Goal: Task Accomplishment & Management: Use online tool/utility

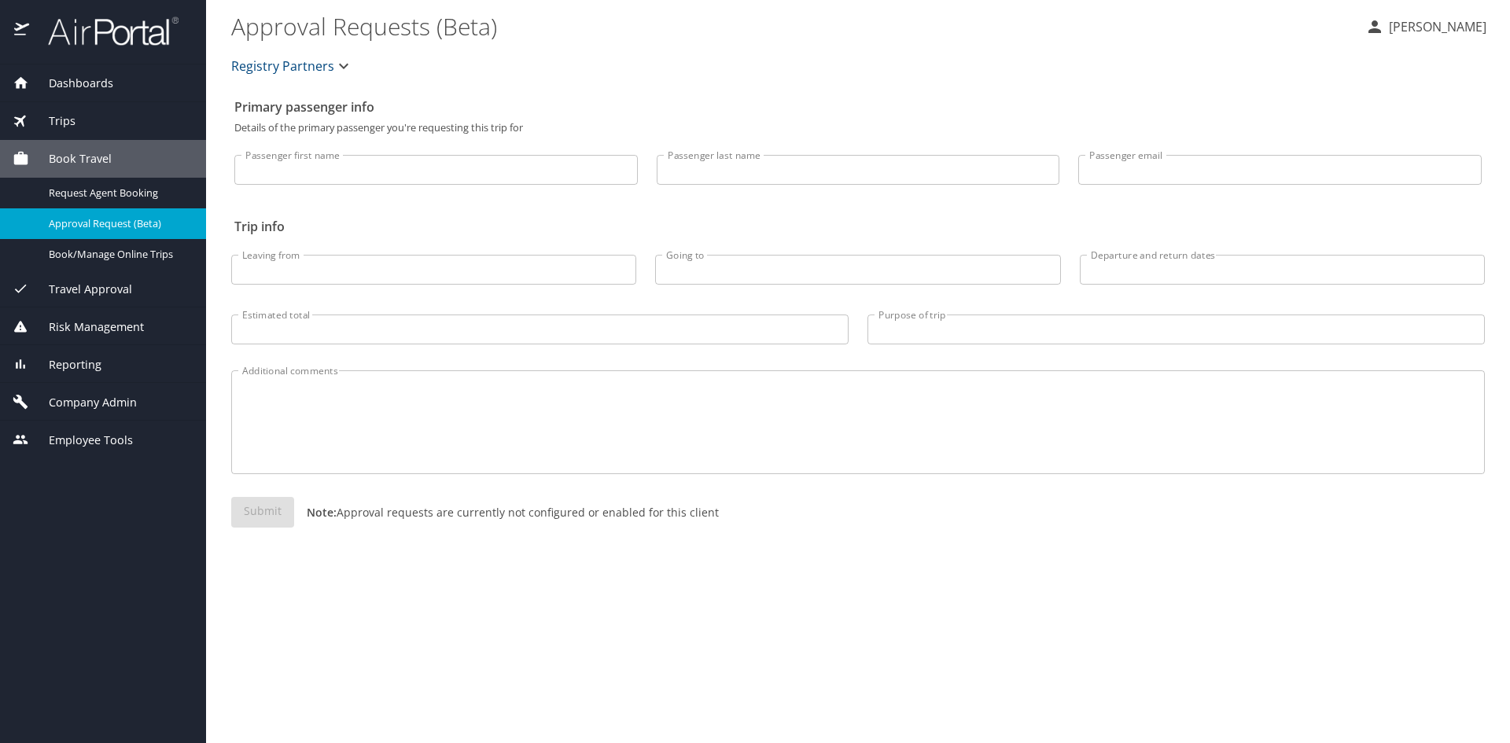
click at [127, 402] on span "Company Admin" at bounding box center [83, 402] width 108 height 17
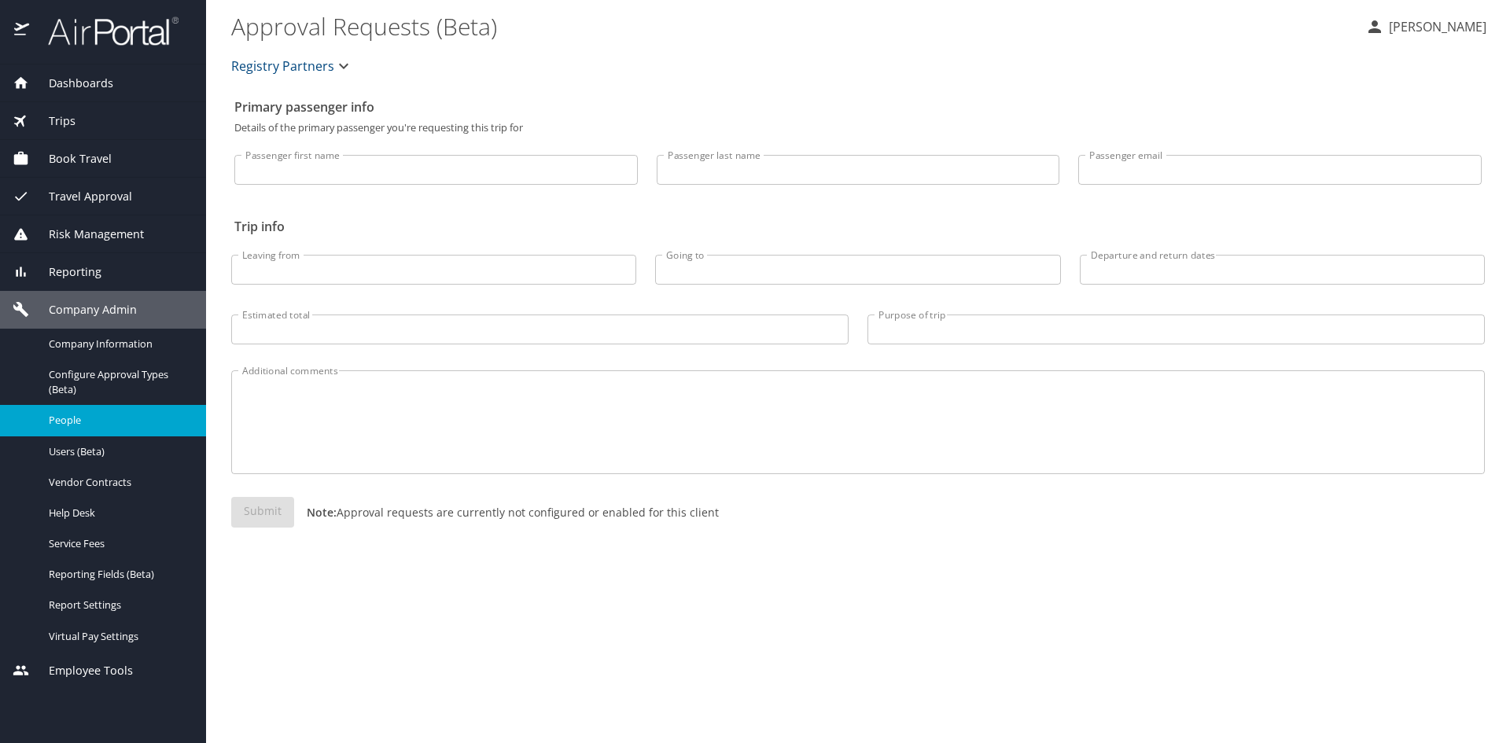
click at [78, 423] on span "People" at bounding box center [118, 420] width 138 height 15
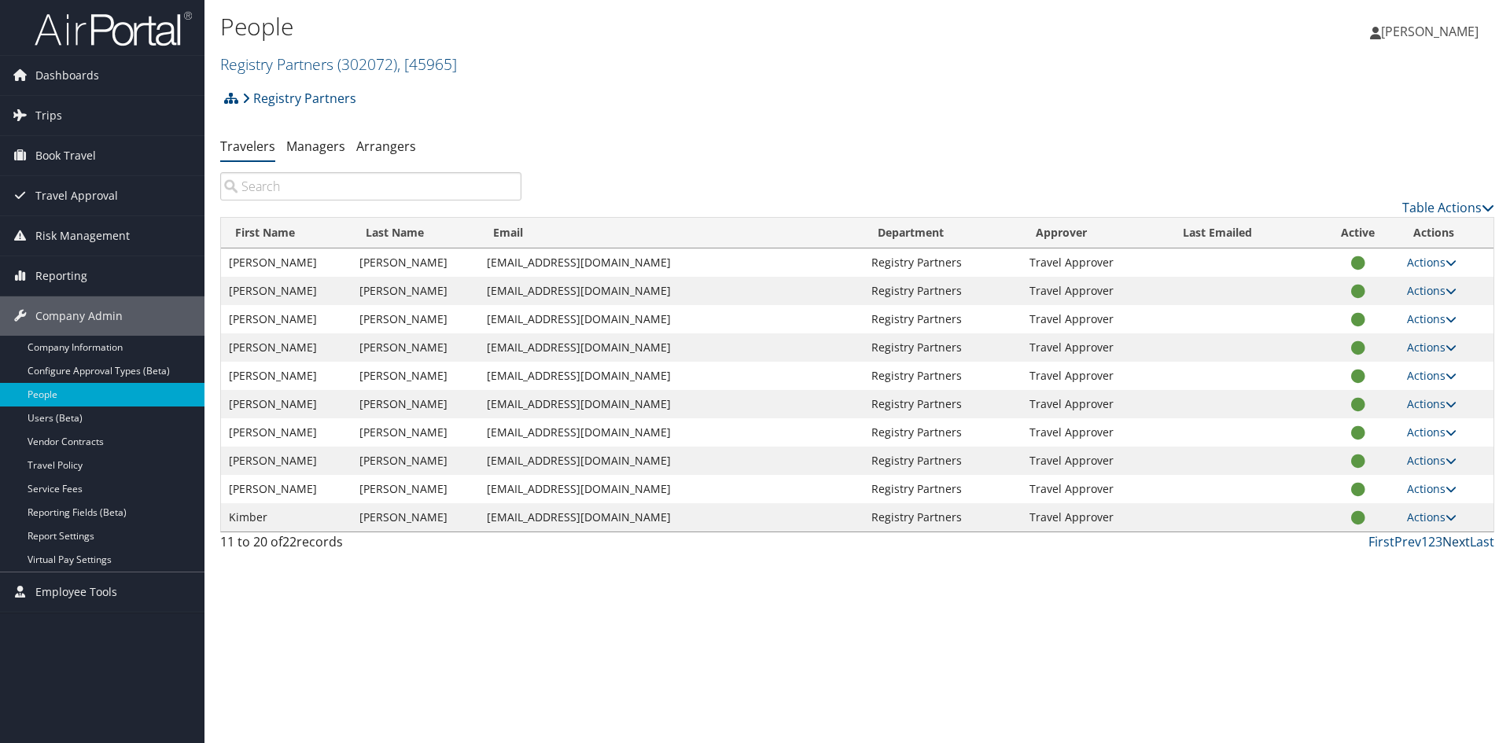
click at [1461, 539] on link "Next" at bounding box center [1456, 541] width 28 height 17
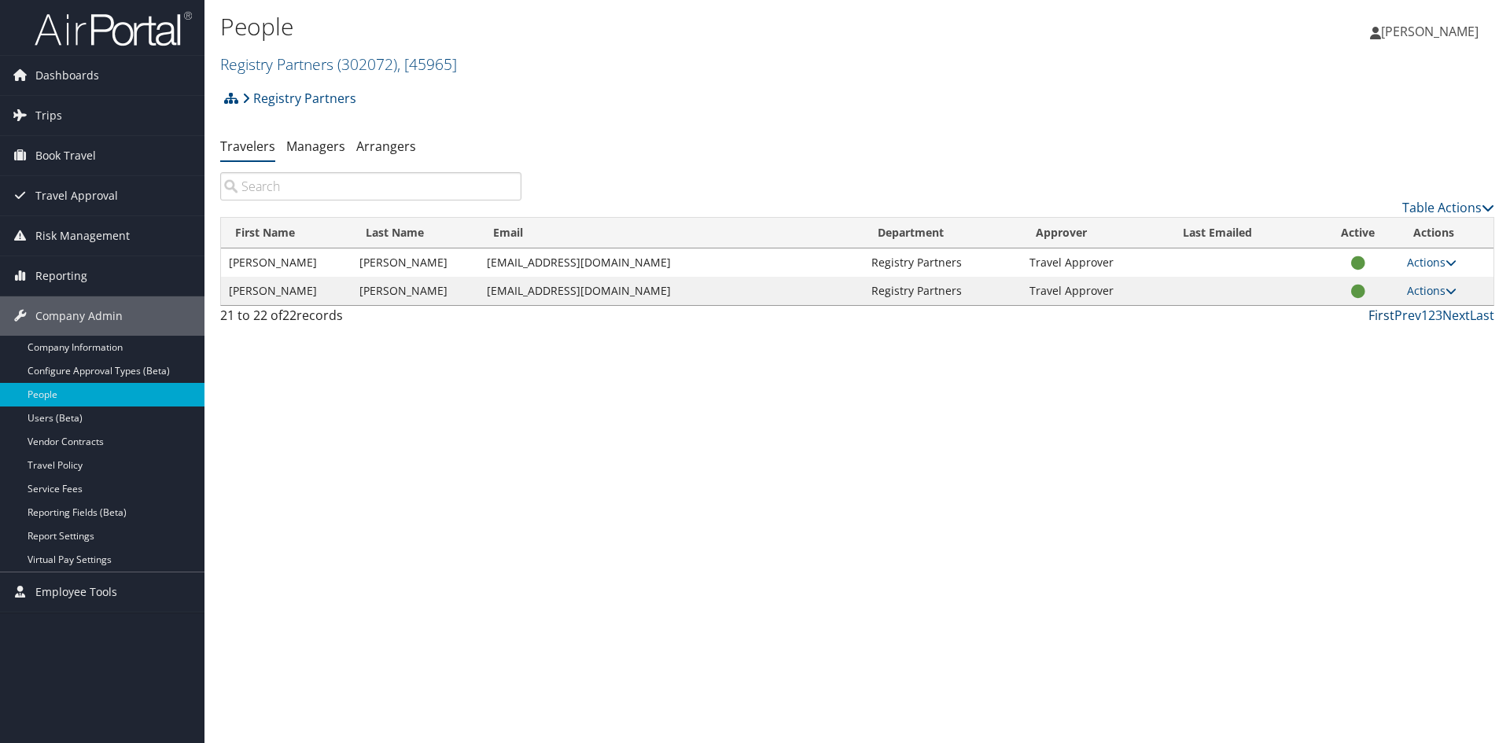
click at [1389, 316] on link "First" at bounding box center [1382, 315] width 26 height 17
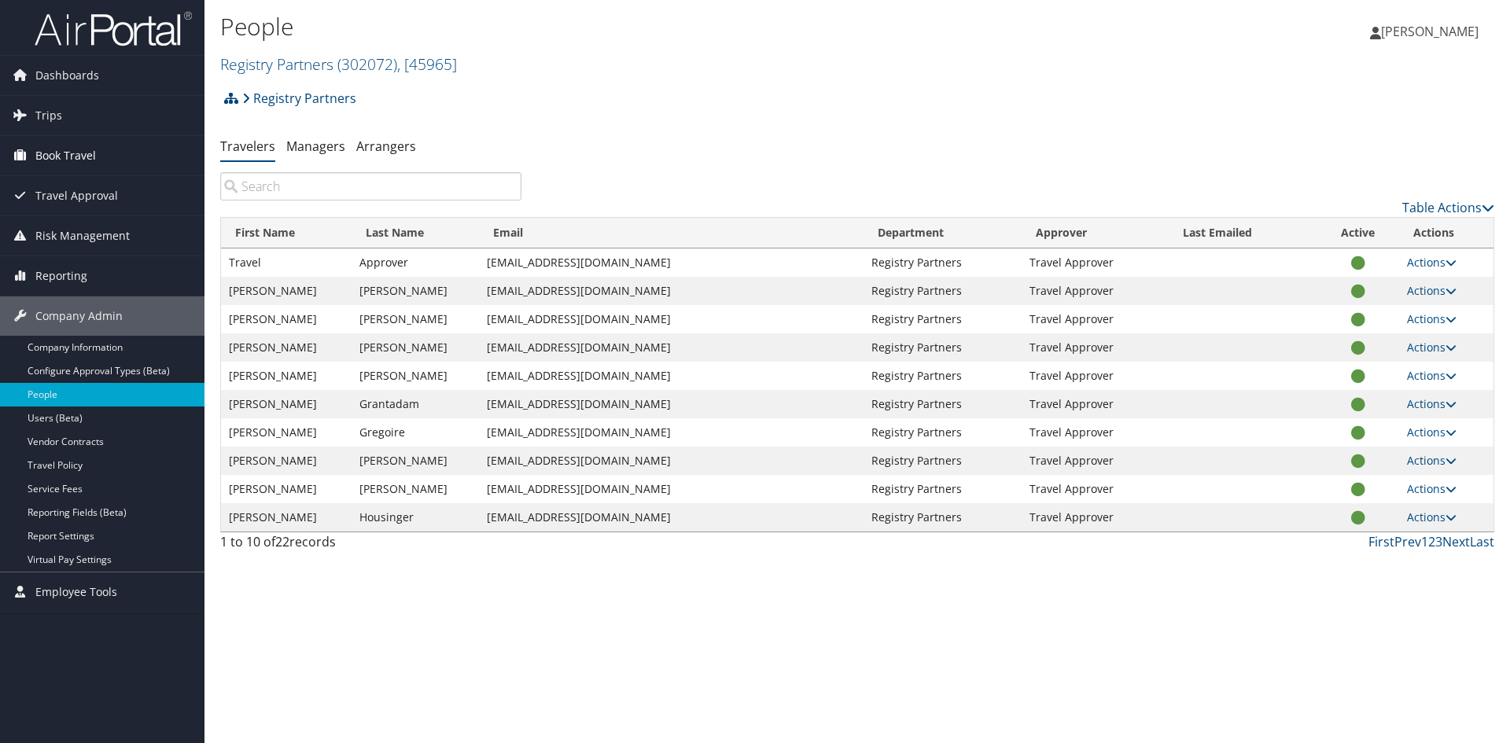
click at [35, 159] on span "Book Travel" at bounding box center [65, 155] width 61 height 39
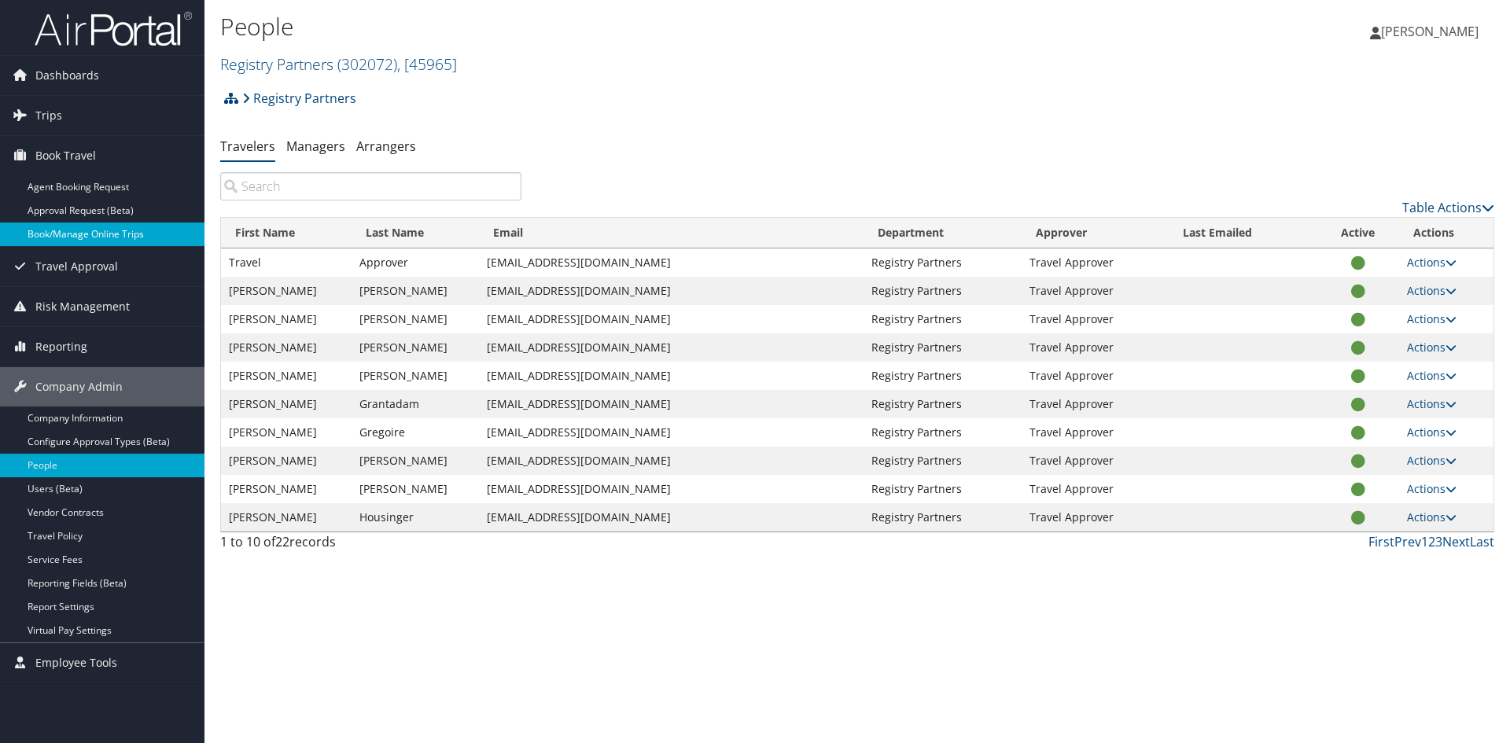
click at [64, 230] on link "Book/Manage Online Trips" at bounding box center [102, 235] width 204 height 24
